Goal: Contribute content

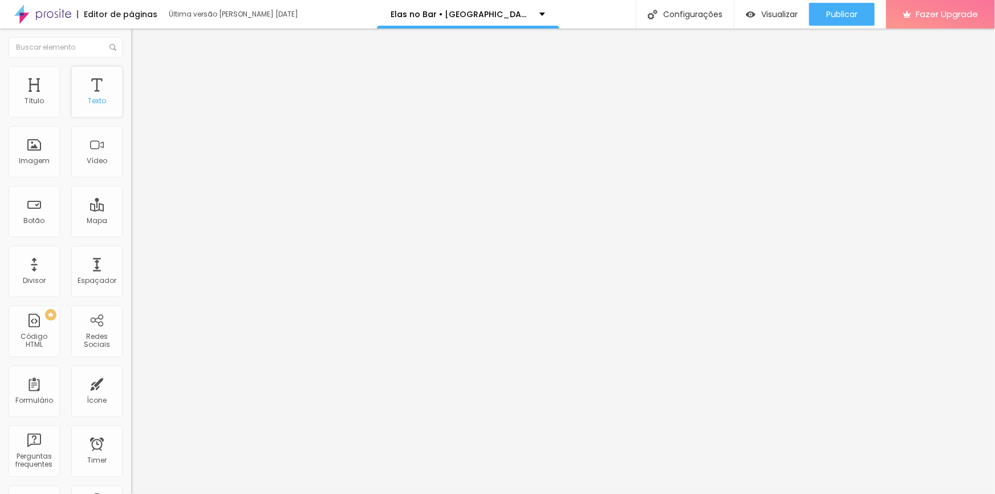
click at [104, 96] on div "Texto" at bounding box center [96, 91] width 51 height 51
click at [82, 95] on div "Texto" at bounding box center [96, 91] width 51 height 51
click at [141, 79] on span "Avançado" at bounding box center [160, 74] width 38 height 10
click at [141, 67] on span "Estilo" at bounding box center [150, 63] width 18 height 10
click at [131, 138] on span "Titulo 6" at bounding box center [142, 133] width 22 height 10
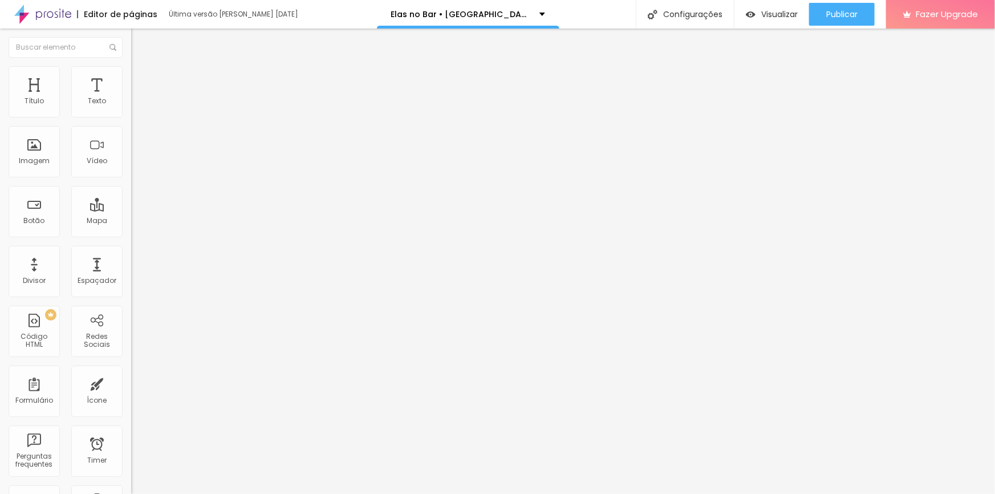
click at [131, 96] on span "Titulo 1" at bounding box center [149, 92] width 37 height 10
click at [141, 76] on span "Avançado" at bounding box center [160, 74] width 38 height 10
click at [140, 40] on img "button" at bounding box center [144, 41] width 9 height 9
click at [141, 67] on span "Conteúdo" at bounding box center [158, 63] width 35 height 10
click at [131, 76] on li "Estilo" at bounding box center [196, 71] width 131 height 11
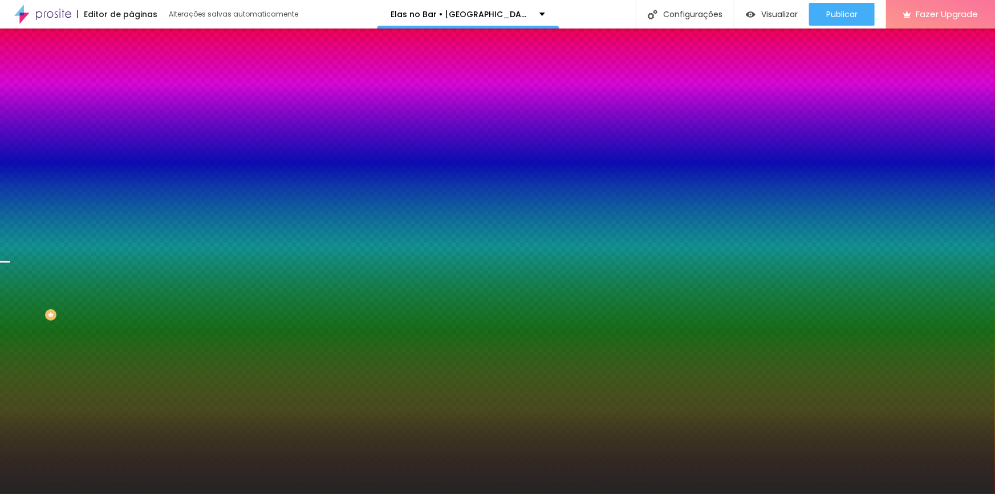
click at [131, 105] on span "Trocar imagem" at bounding box center [162, 100] width 62 height 10
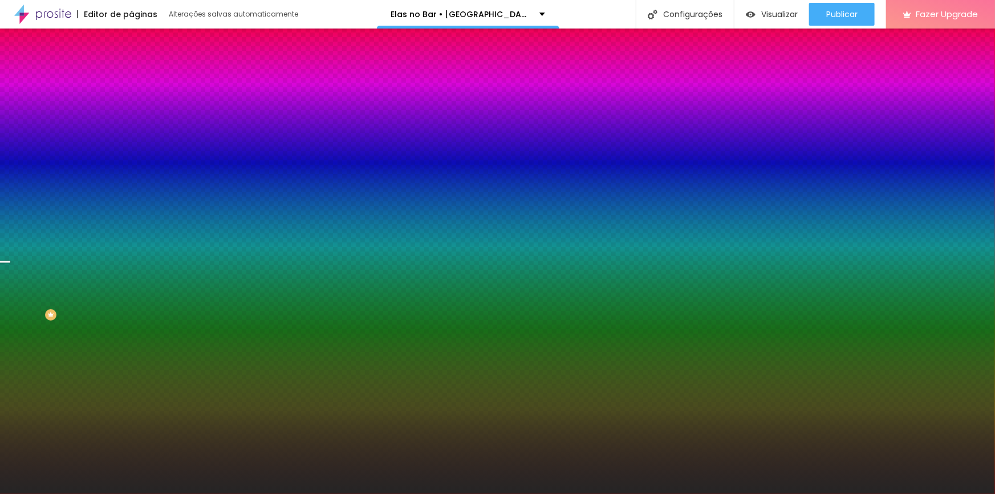
click at [131, 105] on span "Trocar imagem" at bounding box center [162, 100] width 62 height 10
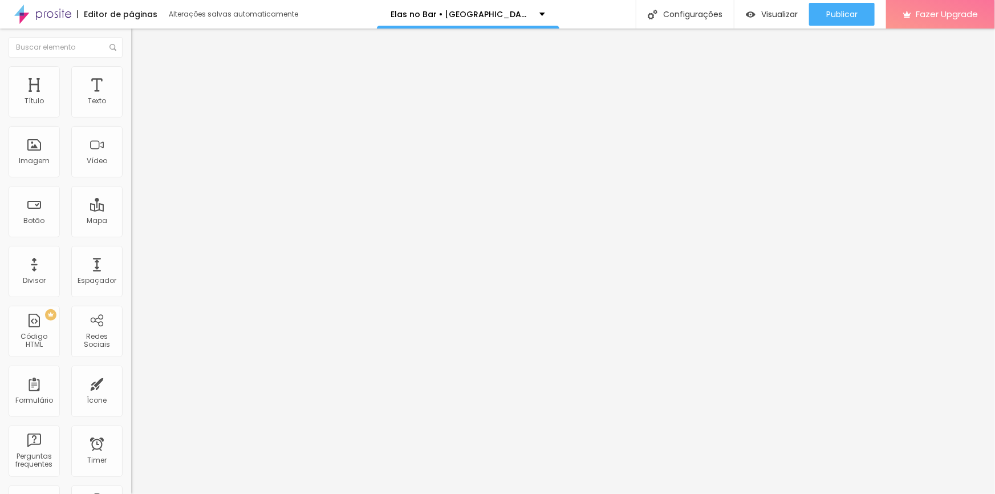
click at [141, 79] on span "Avançado" at bounding box center [160, 74] width 38 height 10
click at [131, 66] on li "Estilo" at bounding box center [196, 60] width 131 height 11
click at [842, 15] on span "Publicar" at bounding box center [841, 14] width 31 height 9
click at [140, 40] on img "button" at bounding box center [144, 41] width 9 height 9
click at [140, 37] on img "button" at bounding box center [144, 41] width 9 height 9
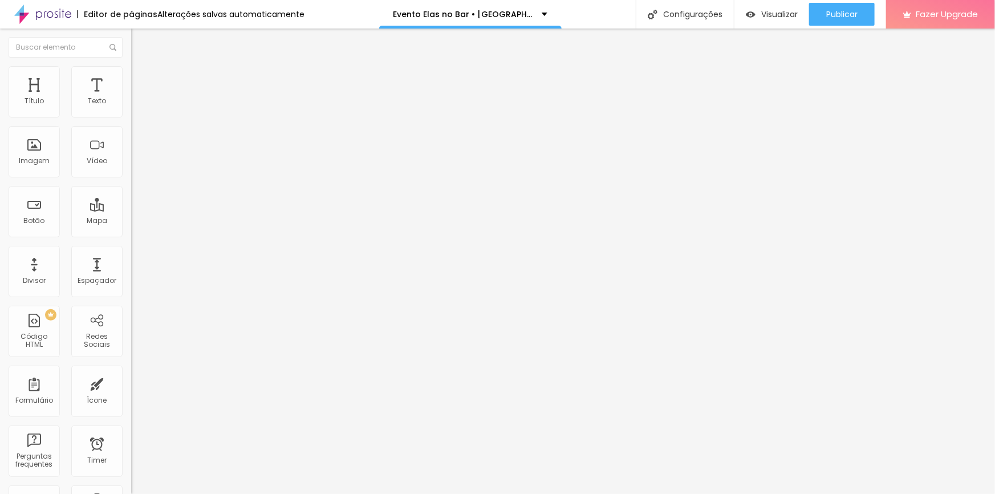
click at [131, 43] on button "Editar Seção" at bounding box center [196, 42] width 131 height 26
